Goal: Check status: Check status

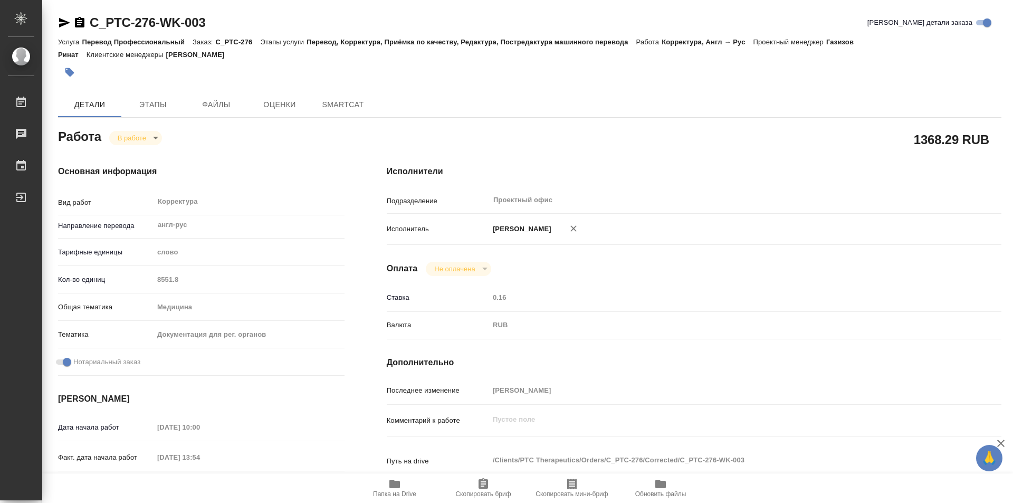
type textarea "x"
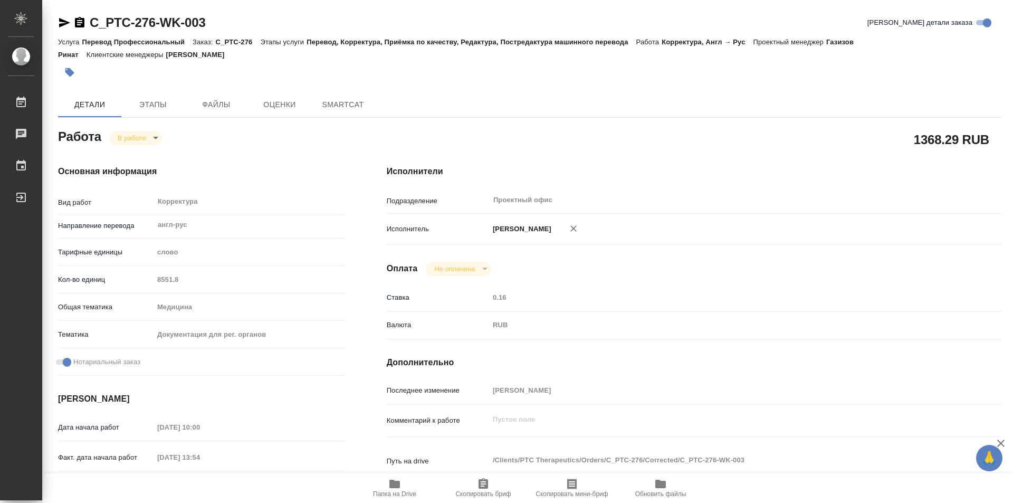
type textarea "x"
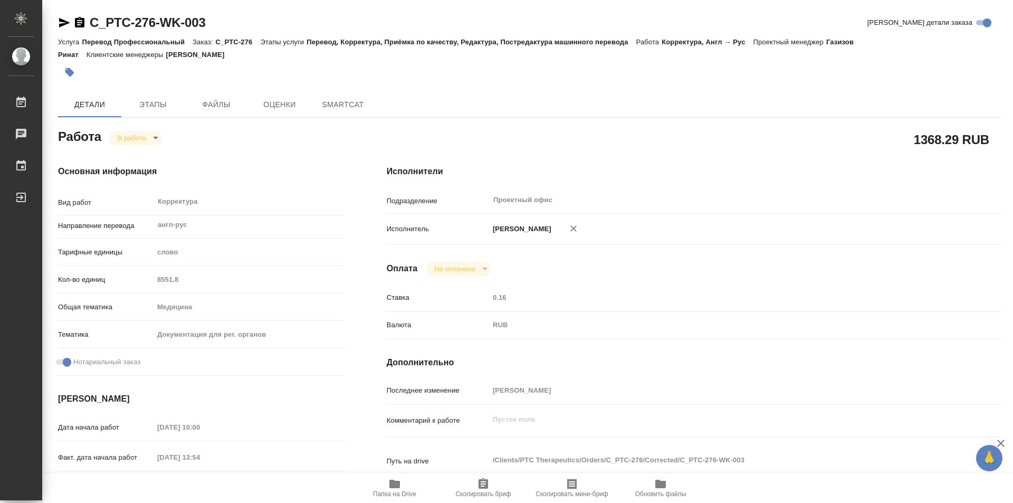
type textarea "x"
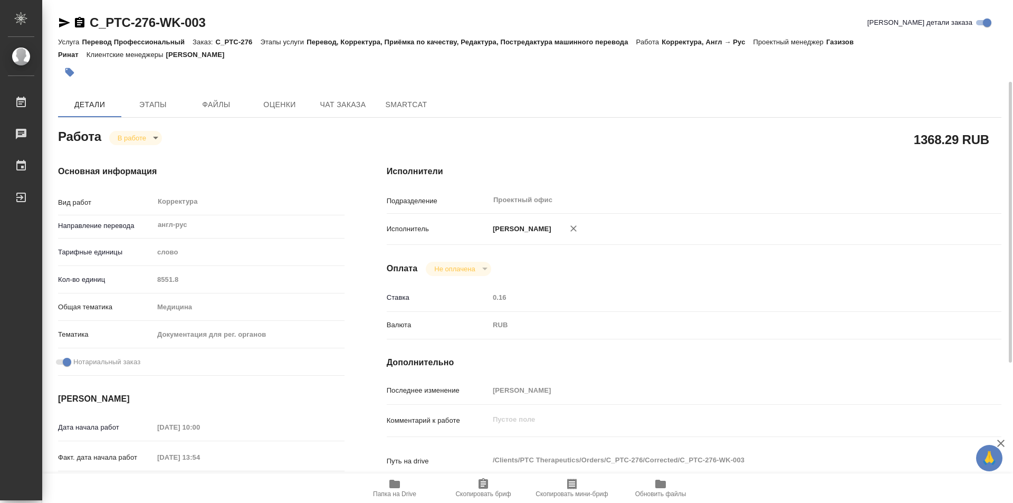
scroll to position [53, 0]
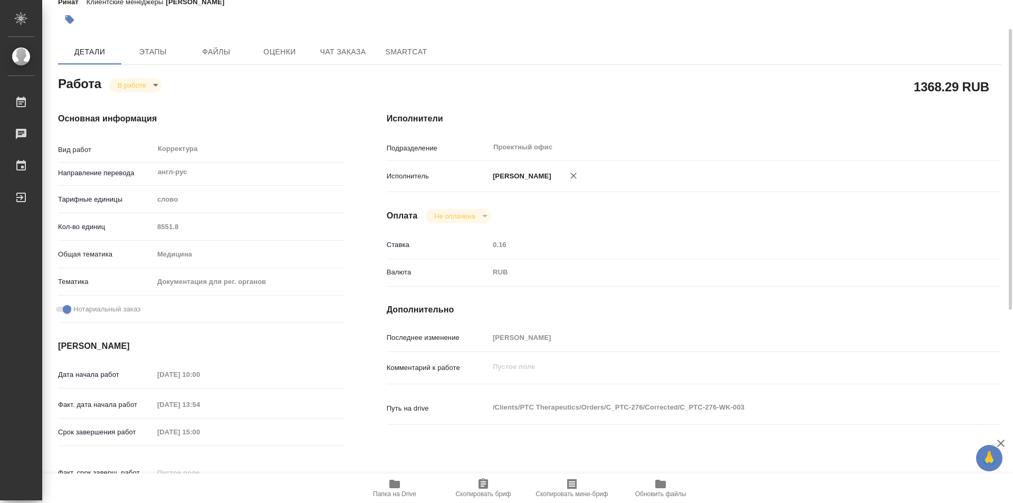
type textarea "x"
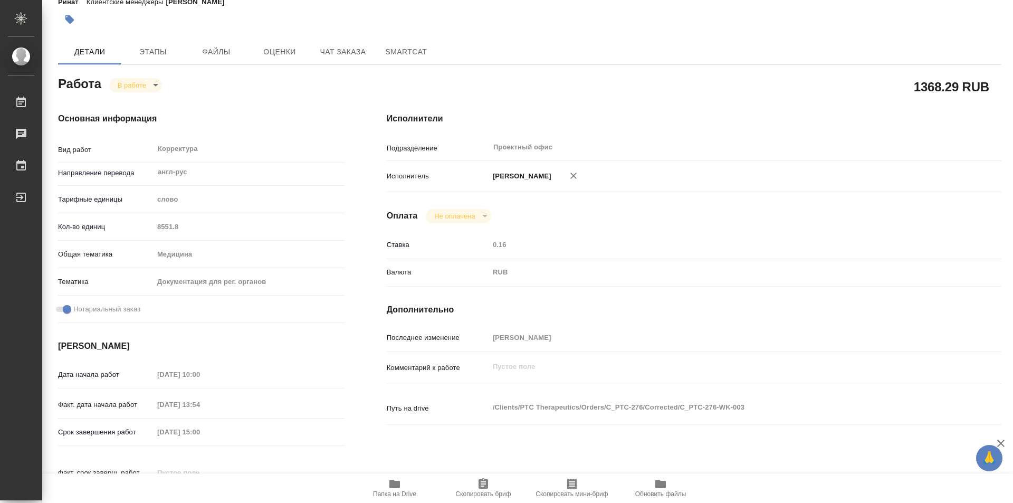
type textarea "x"
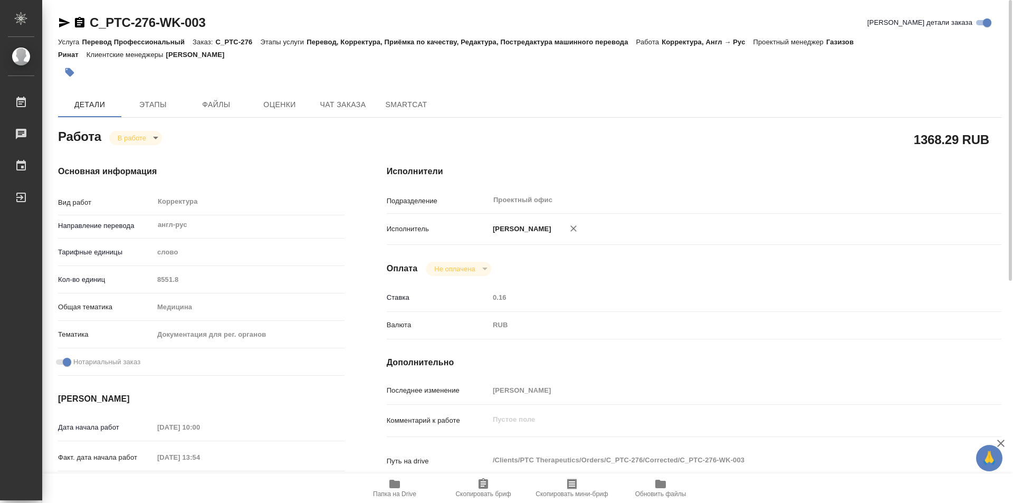
scroll to position [105, 0]
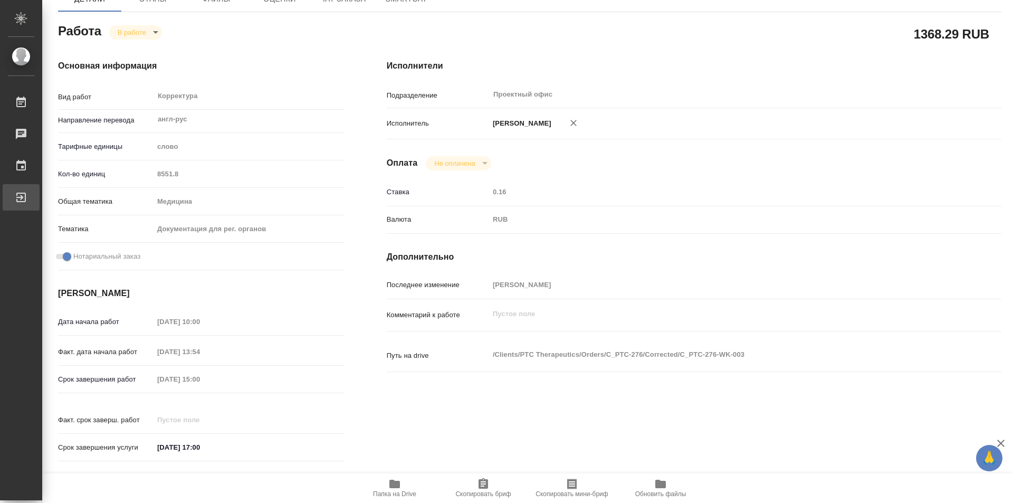
type textarea "x"
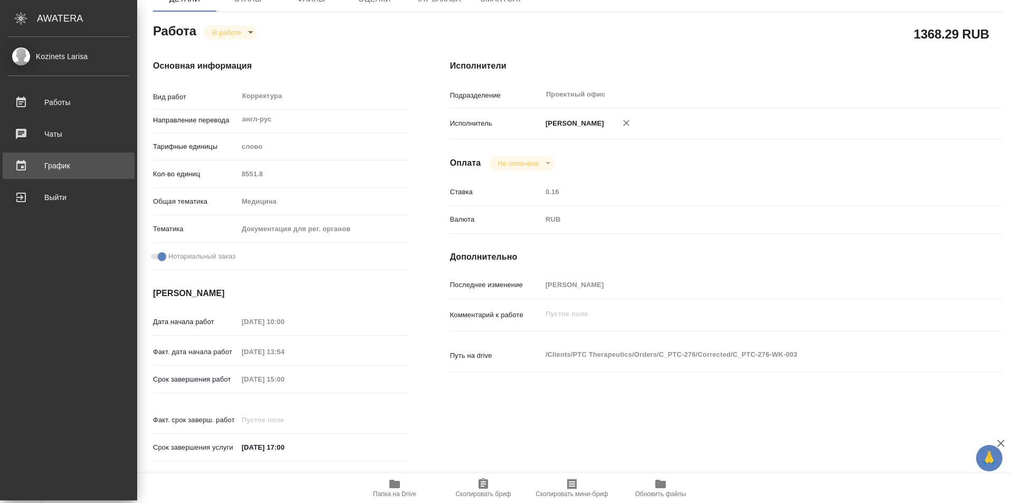
type textarea "x"
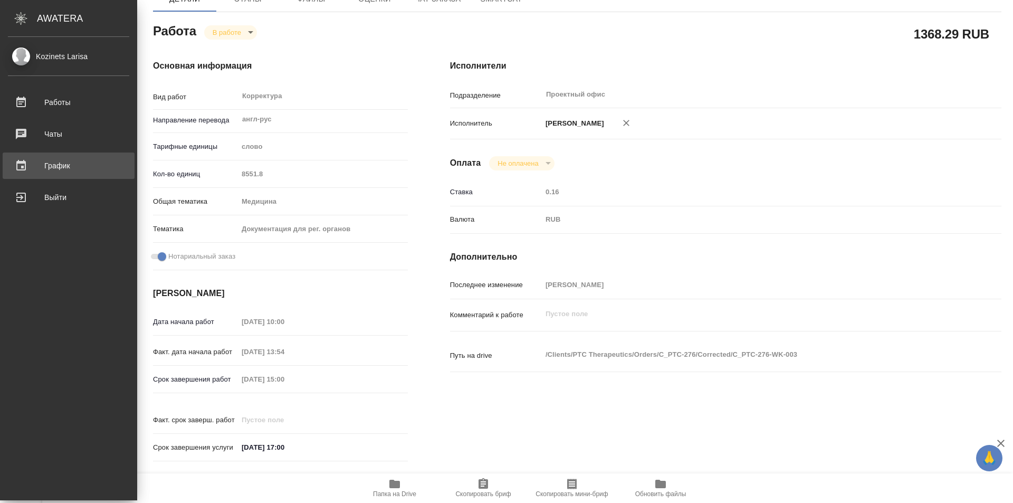
click at [59, 161] on div "График" at bounding box center [68, 166] width 121 height 16
type textarea "x"
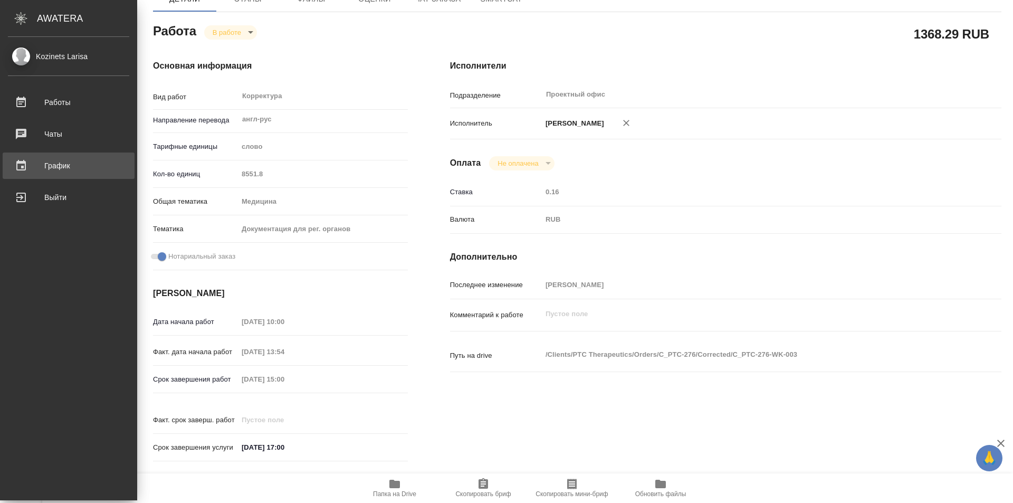
type textarea "x"
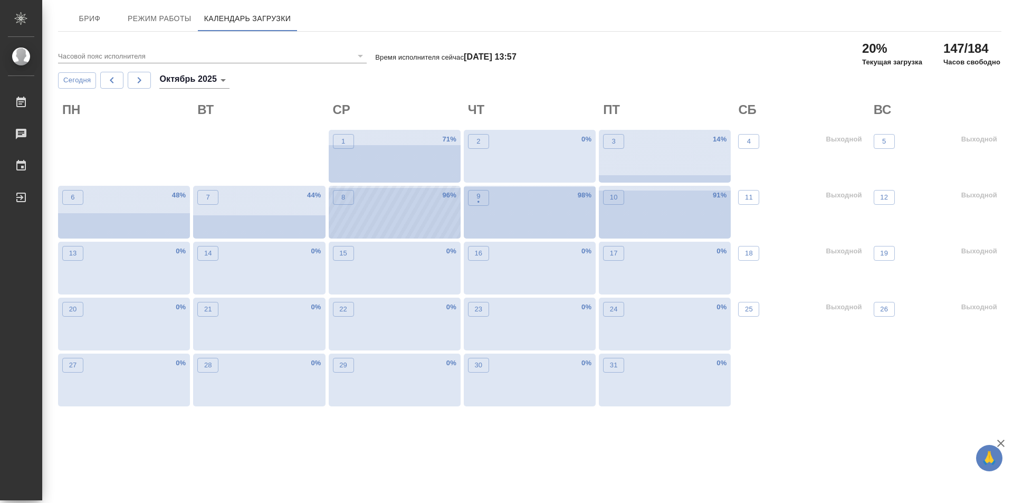
click at [394, 217] on div "8 96 %" at bounding box center [395, 212] width 132 height 53
click at [540, 223] on div "9 • 98 %" at bounding box center [530, 212] width 132 height 53
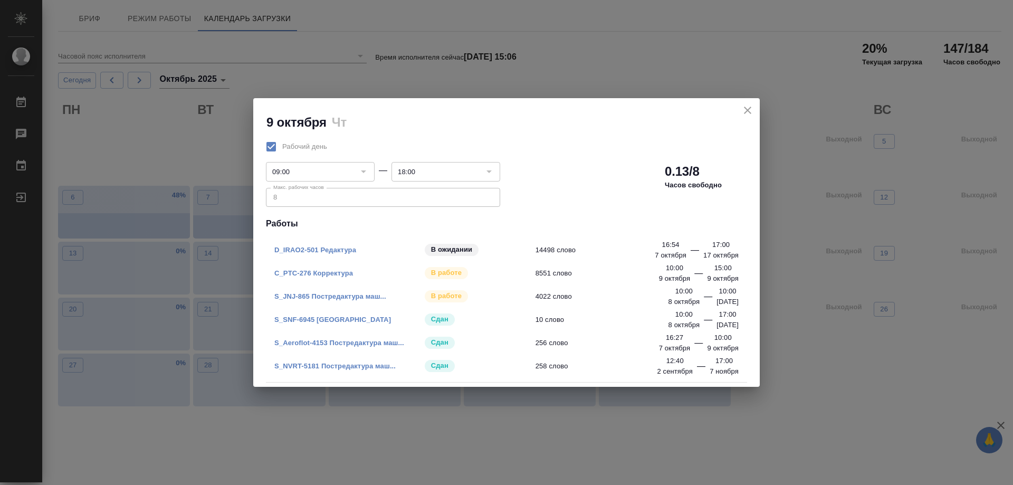
click at [746, 110] on icon "close" at bounding box center [747, 110] width 13 height 13
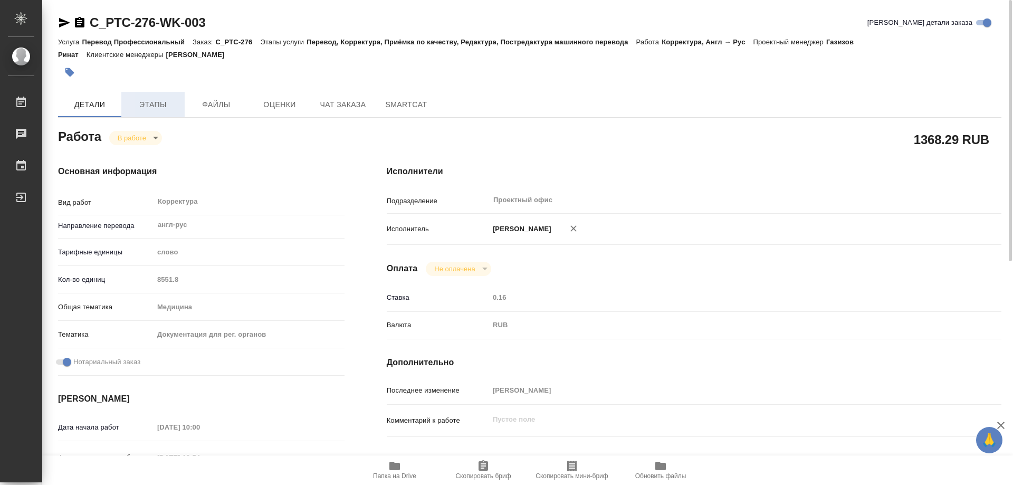
click at [165, 100] on span "Этапы" at bounding box center [153, 104] width 51 height 13
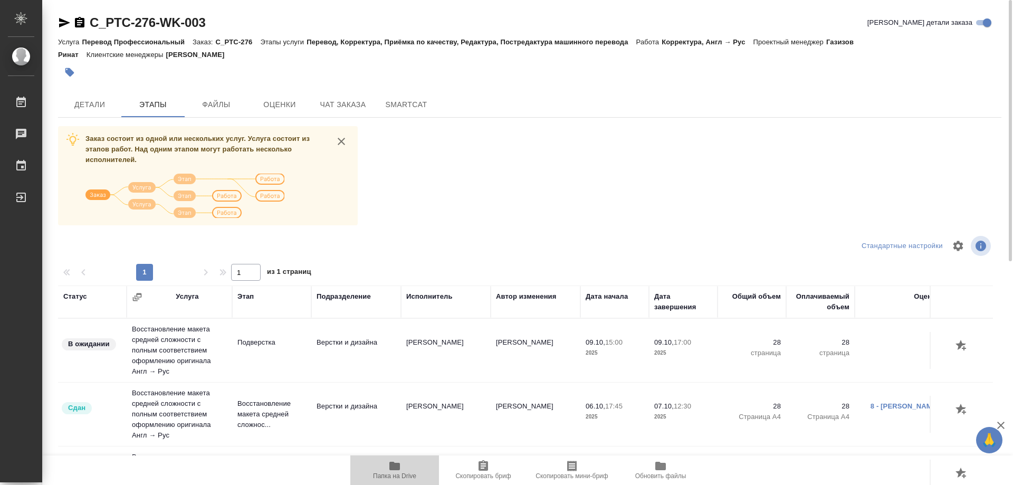
click at [399, 465] on icon "button" at bounding box center [394, 465] width 11 height 8
drag, startPoint x: 81, startPoint y: 23, endPoint x: 225, endPoint y: 302, distance: 313.7
click at [83, 27] on icon "button" at bounding box center [79, 22] width 9 height 11
click at [89, 99] on span "Детали" at bounding box center [89, 104] width 51 height 13
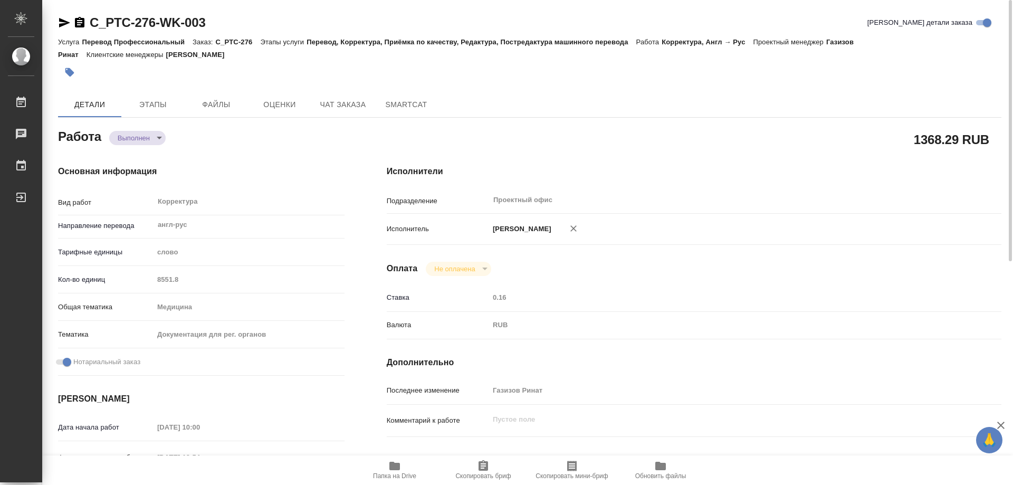
type textarea "x"
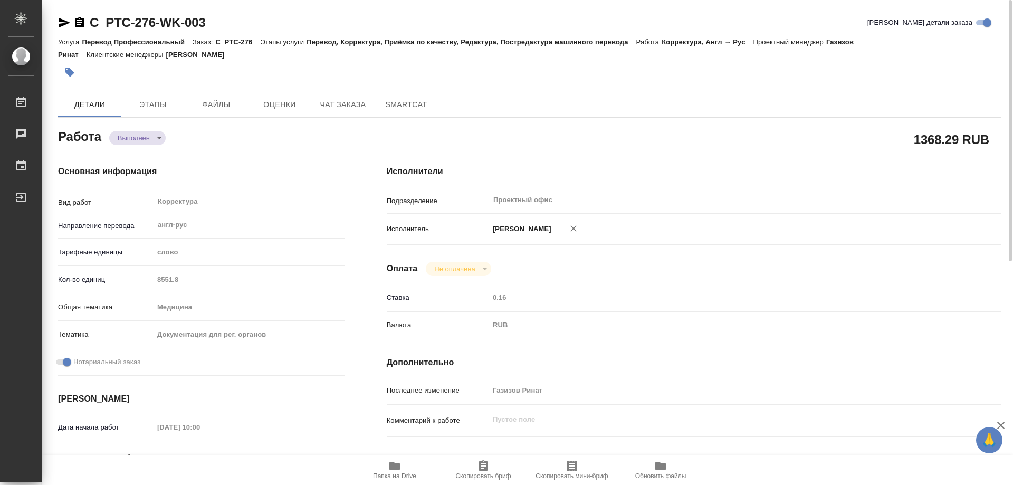
type textarea "x"
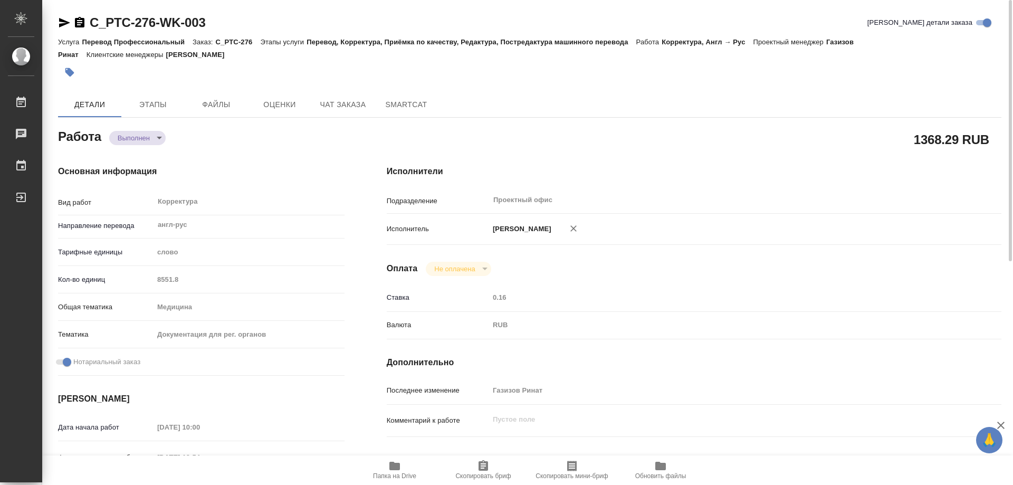
type textarea "x"
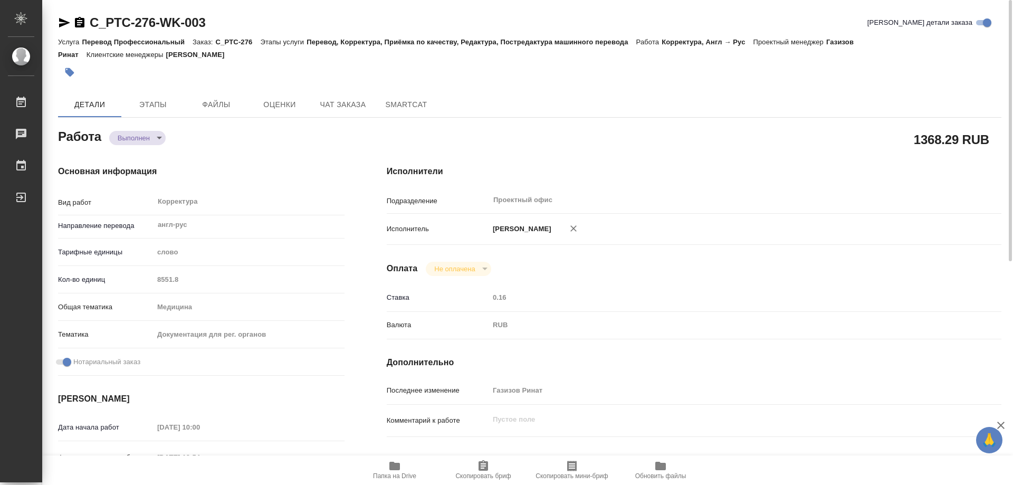
type textarea "x"
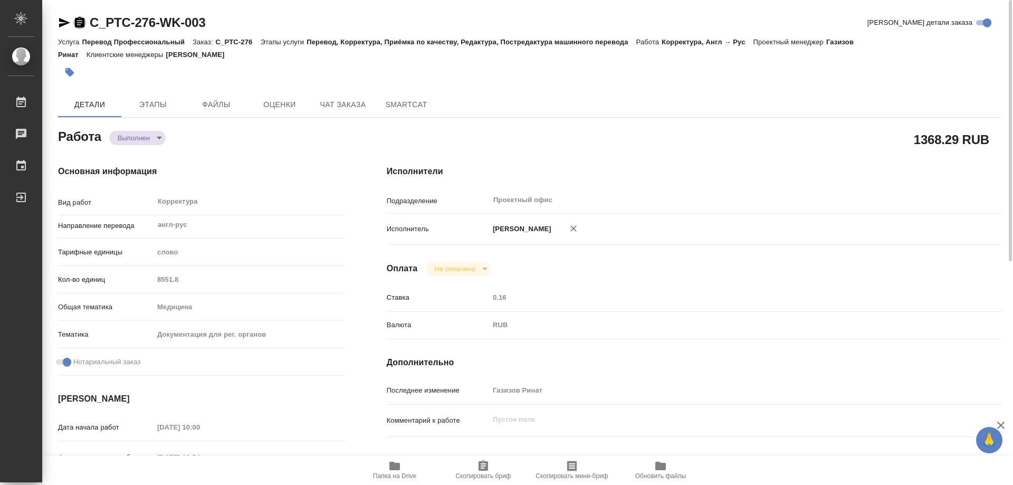
click at [82, 25] on icon "button" at bounding box center [79, 22] width 9 height 11
